Goal: Task Accomplishment & Management: Manage account settings

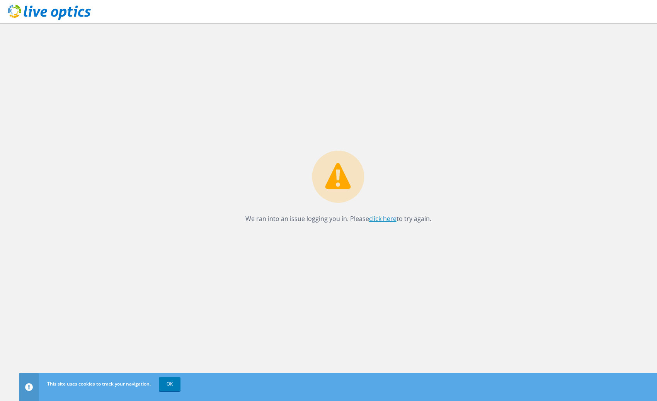
click at [372, 219] on link "click here" at bounding box center [382, 218] width 27 height 8
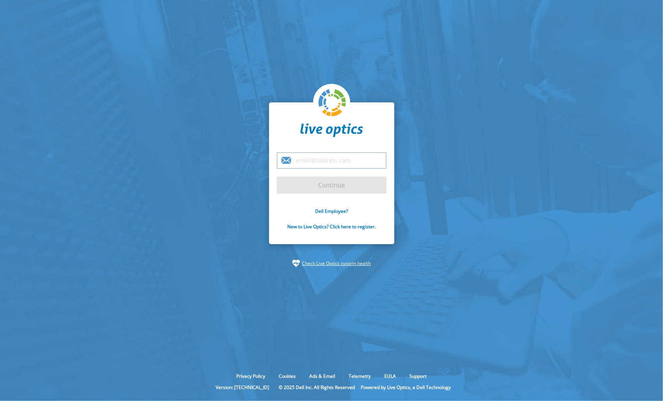
click at [327, 162] on input "email" at bounding box center [332, 160] width 110 height 17
click at [466, 93] on section "Continue Dell Employee? New to Live Optics? Click here to register. Check Live …" at bounding box center [331, 185] width 663 height 370
click at [334, 165] on input "email" at bounding box center [332, 160] width 110 height 17
click at [319, 228] on link "New to Live Optics? Click here to register." at bounding box center [331, 226] width 88 height 7
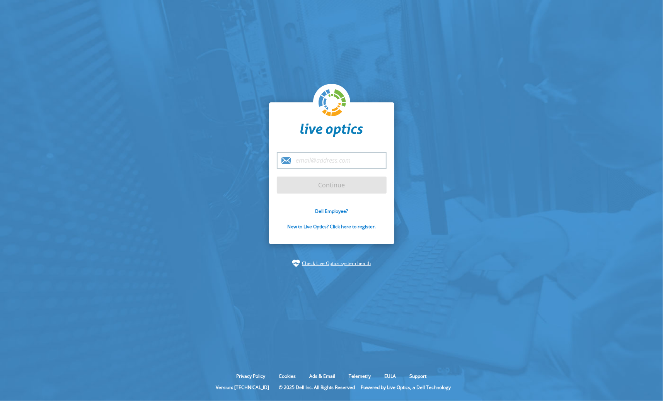
click at [347, 162] on input "email" at bounding box center [332, 160] width 110 height 17
click at [336, 159] on input "email" at bounding box center [332, 160] width 110 height 17
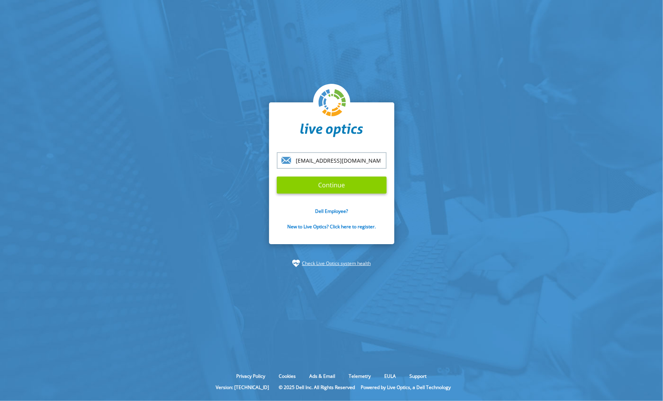
type input "mtolnay@atecorp.com"
click at [352, 180] on input "Continue" at bounding box center [332, 185] width 110 height 17
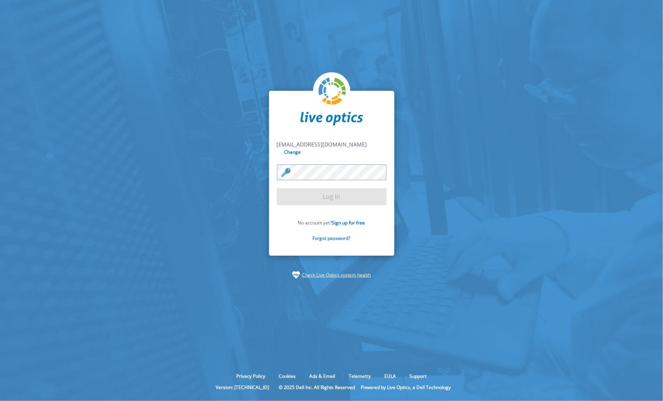
click at [340, 235] on link "Forgot password?" at bounding box center [332, 238] width 38 height 7
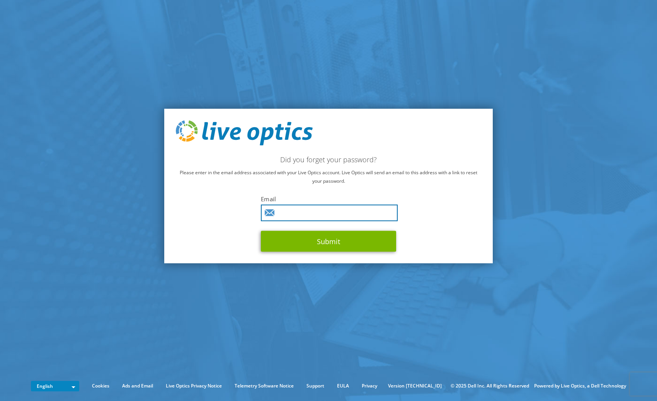
click at [338, 211] on input "text" at bounding box center [329, 213] width 137 height 17
type input "[EMAIL_ADDRESS][DOMAIN_NAME]"
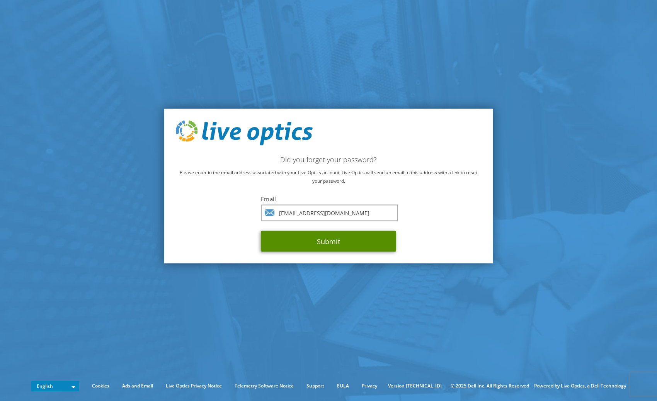
click at [351, 242] on button "Submit" at bounding box center [328, 241] width 135 height 21
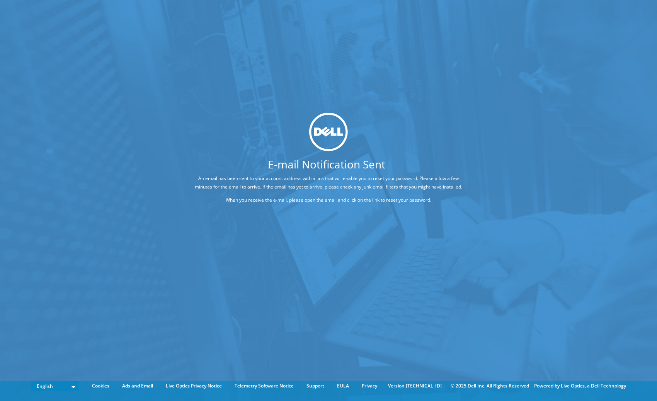
click at [164, 313] on div "E-mail Notification Sent An email has been sent to your account address with a …" at bounding box center [328, 189] width 657 height 378
click at [246, 323] on div "E-mail Notification Sent An email has been sent to your account address with a …" at bounding box center [328, 189] width 657 height 378
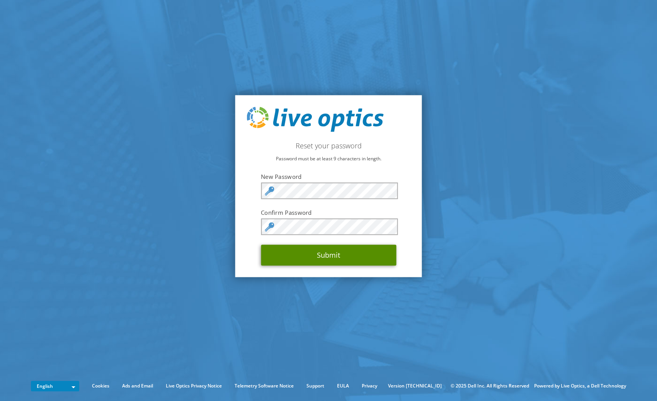
click at [334, 258] on button "Submit" at bounding box center [328, 255] width 135 height 21
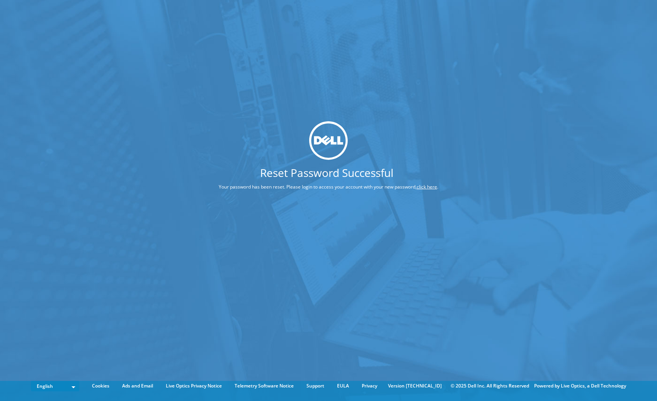
click at [398, 222] on div "Reset Password Successful Your password has been reset. Please login to access …" at bounding box center [328, 189] width 657 height 378
click at [426, 186] on link "click here" at bounding box center [426, 187] width 20 height 7
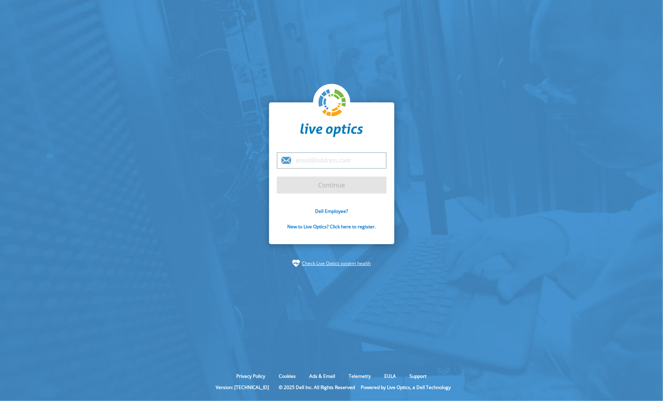
click at [347, 157] on input "email" at bounding box center [332, 160] width 110 height 17
type input "[EMAIL_ADDRESS][DOMAIN_NAME]"
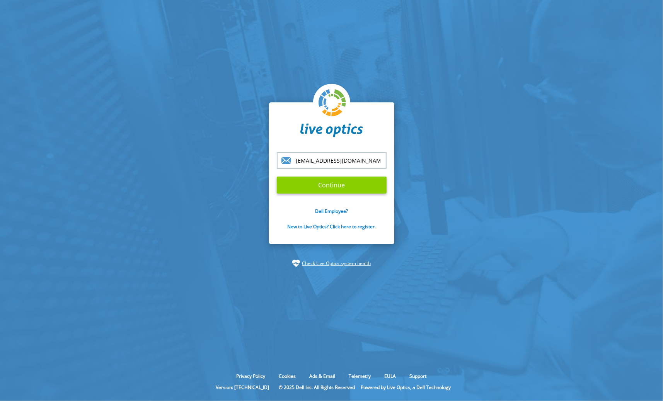
click at [343, 184] on input "Continue" at bounding box center [332, 185] width 110 height 17
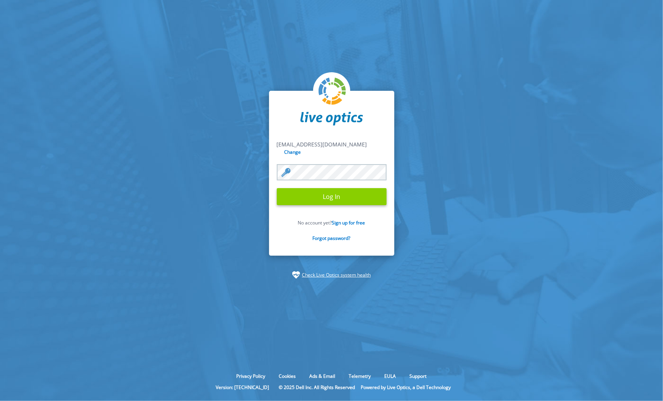
click at [355, 195] on input "Log In" at bounding box center [332, 196] width 110 height 17
click at [372, 190] on input "Log In" at bounding box center [332, 196] width 110 height 17
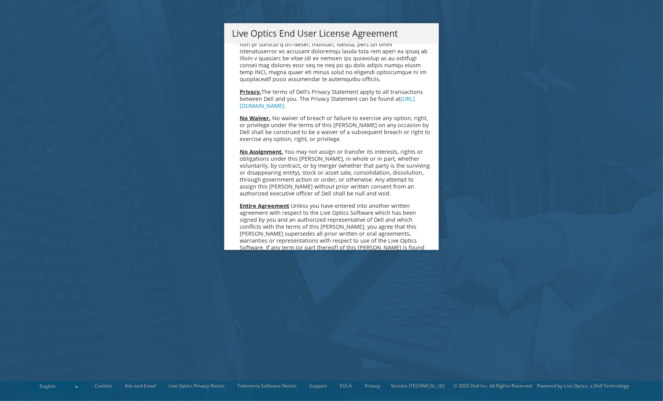
scroll to position [2922, 0]
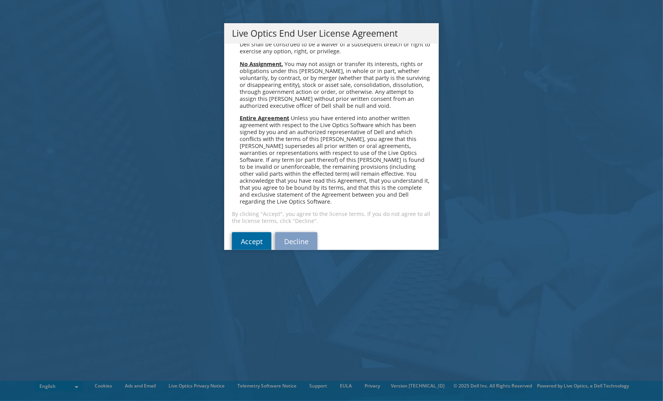
click at [254, 232] on link "Accept" at bounding box center [251, 241] width 39 height 19
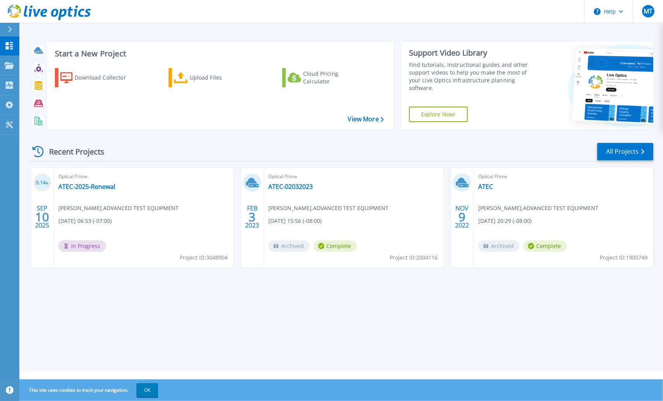
click at [238, 318] on div "Start a New Project Download Collector Upload Files Cloud Pricing Calculator Vi…" at bounding box center [340, 185] width 643 height 371
